Goal: Find specific page/section: Find specific page/section

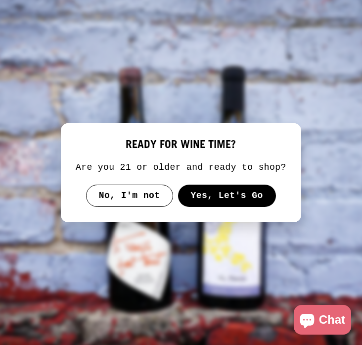
click at [143, 204] on button "No, I'm not" at bounding box center [129, 195] width 87 height 23
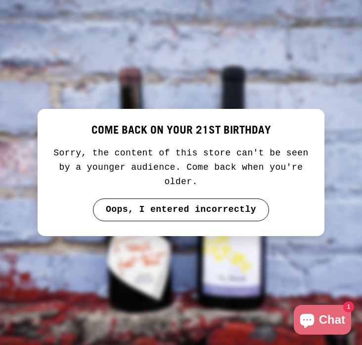
click at [163, 215] on button "Oops, I entered incorrectly" at bounding box center [181, 210] width 176 height 23
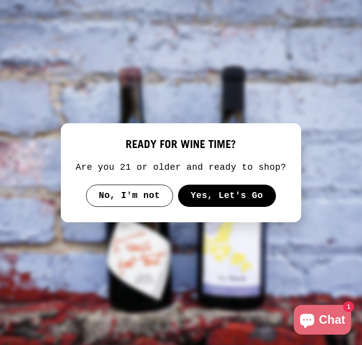
click at [224, 193] on button "Yes, Let's Go" at bounding box center [227, 195] width 98 height 23
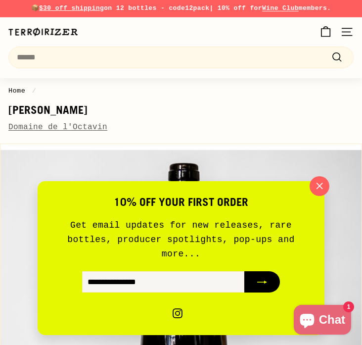
click at [68, 128] on link "Domaine de l'Octavin" at bounding box center [57, 127] width 99 height 9
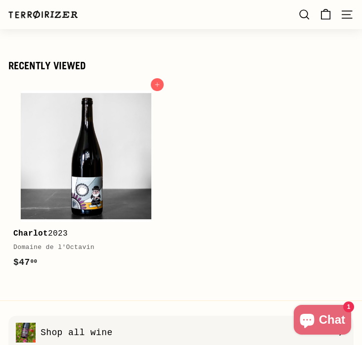
scroll to position [2575, 0]
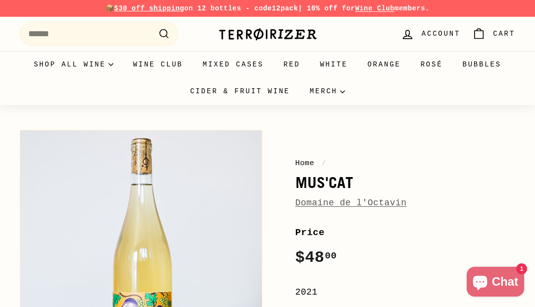
click at [311, 202] on link "Domaine de l'Octavin" at bounding box center [351, 203] width 111 height 10
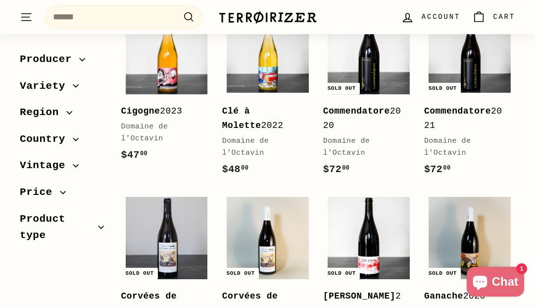
scroll to position [396, 0]
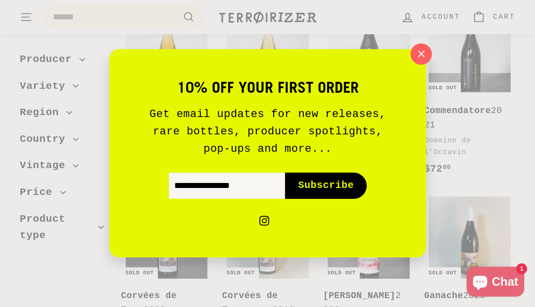
click at [422, 57] on icon "button" at bounding box center [420, 54] width 15 height 15
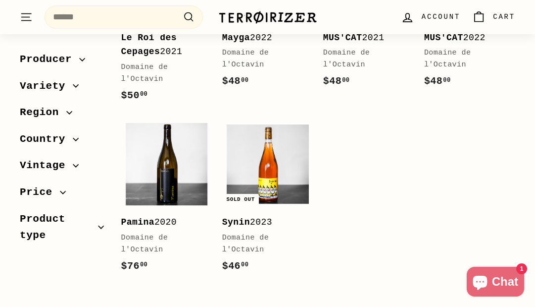
scroll to position [1030, 0]
